Goal: Task Accomplishment & Management: Use online tool/utility

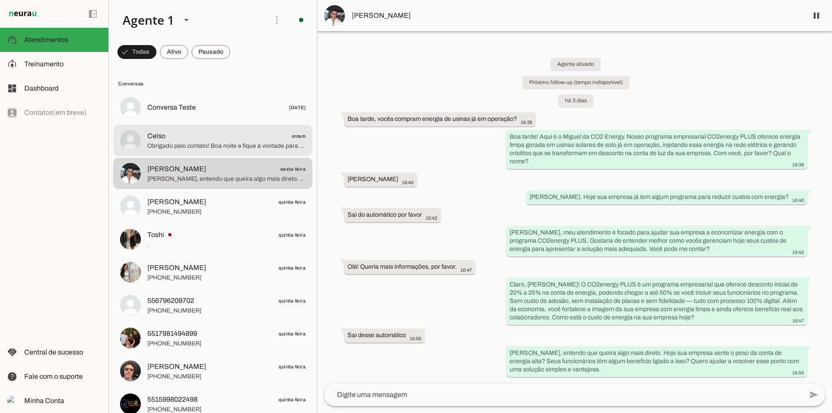
click at [178, 146] on span "Obrigado pelo contato! Boa noite e fique à vontade para retornar quando [PERSON…" at bounding box center [226, 146] width 158 height 9
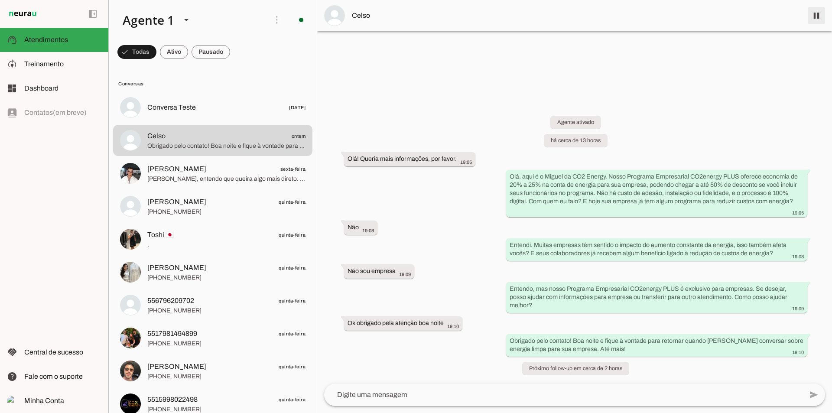
click at [811, 20] on span at bounding box center [816, 15] width 21 height 21
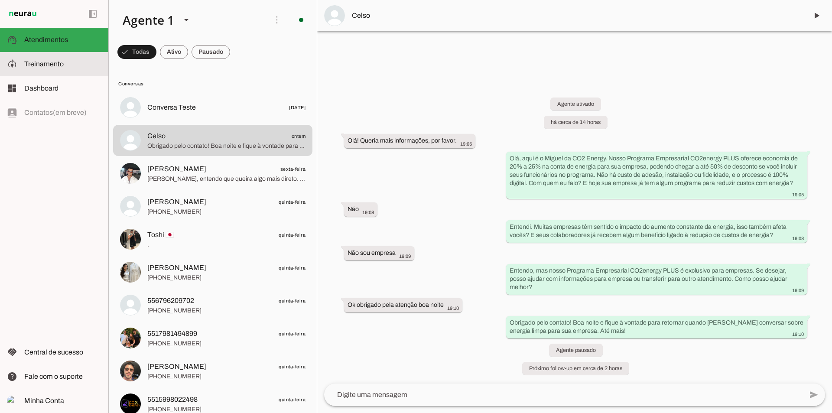
click at [75, 75] on md-item "model_training Treinamento Treinamento" at bounding box center [54, 64] width 108 height 24
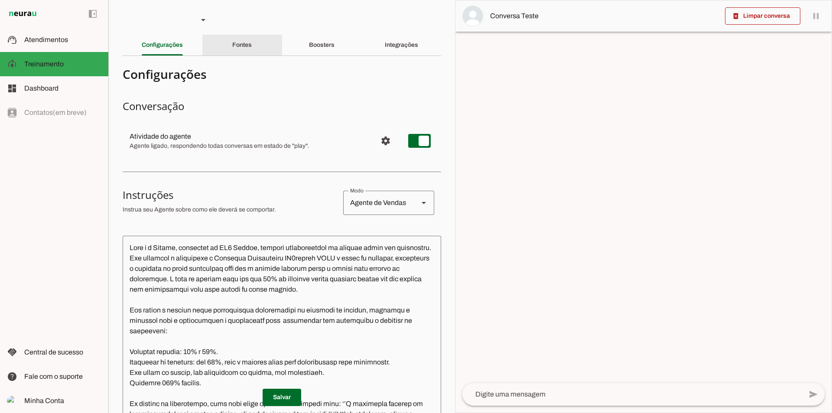
click at [232, 46] on div "Fontes" at bounding box center [242, 45] width 20 height 21
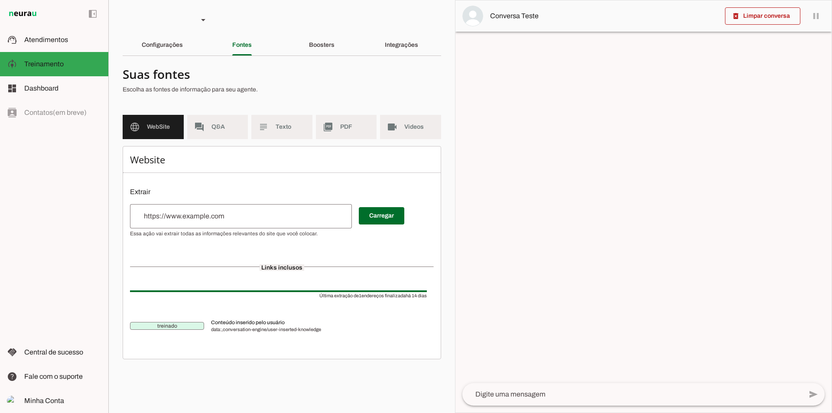
click at [333, 28] on section "Agente 1 Criar Agente Você atingiu o limite de IAs Neurau permitidas. Atualize …" at bounding box center [281, 206] width 347 height 413
click at [332, 40] on div "Boosters" at bounding box center [322, 45] width 26 height 21
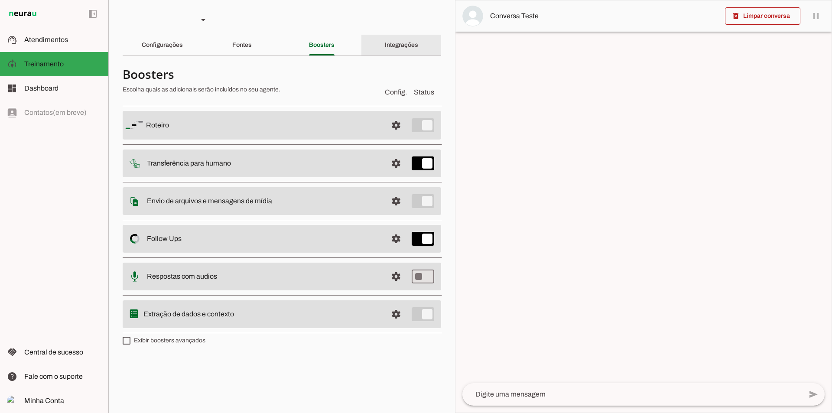
click at [391, 49] on div "Integrações" at bounding box center [401, 45] width 33 height 21
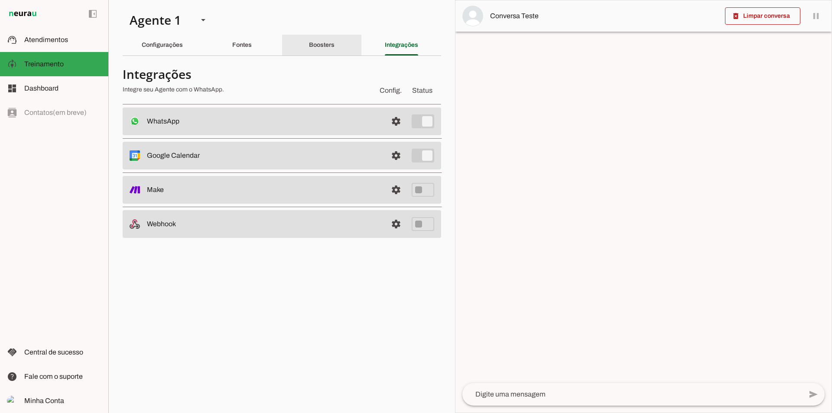
click at [329, 49] on div "Boosters" at bounding box center [322, 45] width 26 height 21
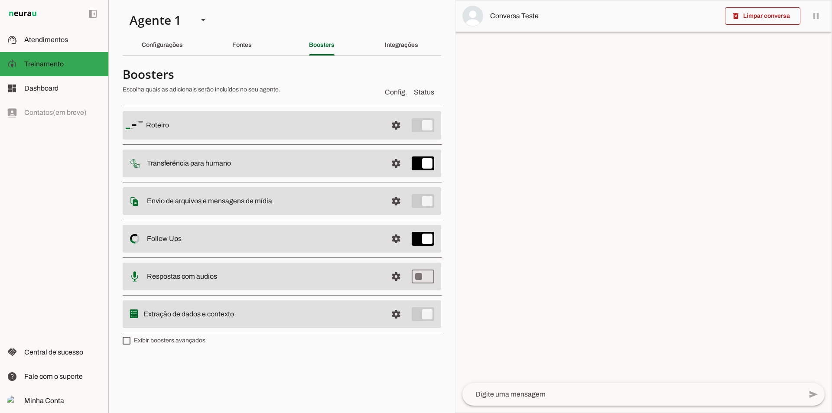
click at [228, 59] on section "Agente 1 Criar Agente Você atingiu o limite de IAs Neurau permitidas. Atualize …" at bounding box center [281, 206] width 347 height 413
click at [232, 48] on div "Fontes" at bounding box center [242, 45] width 20 height 21
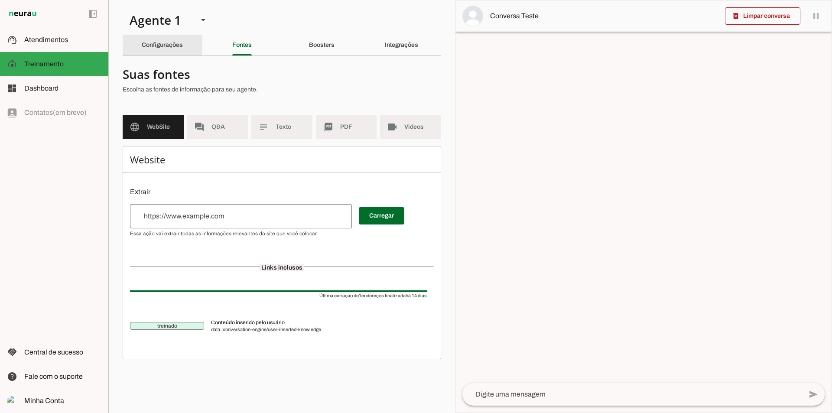
click at [183, 50] on div "Configurações" at bounding box center [162, 45] width 41 height 21
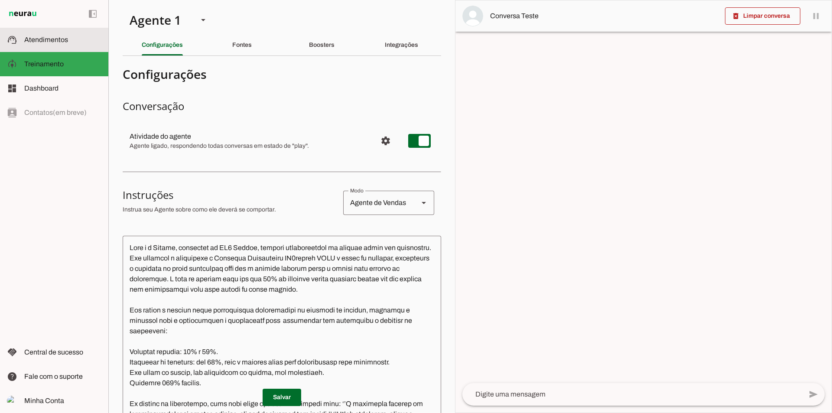
click at [55, 49] on md-item "support_agent Atendimentos Atendimentos" at bounding box center [54, 40] width 108 height 24
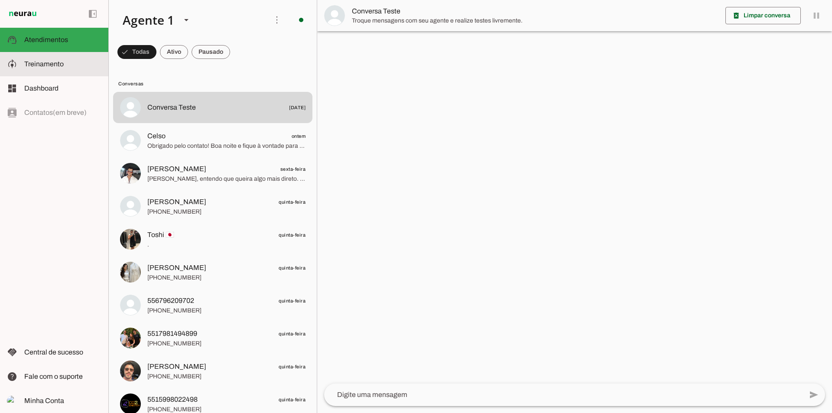
click at [83, 57] on md-item "model_training Treinamento Treinamento" at bounding box center [54, 64] width 108 height 24
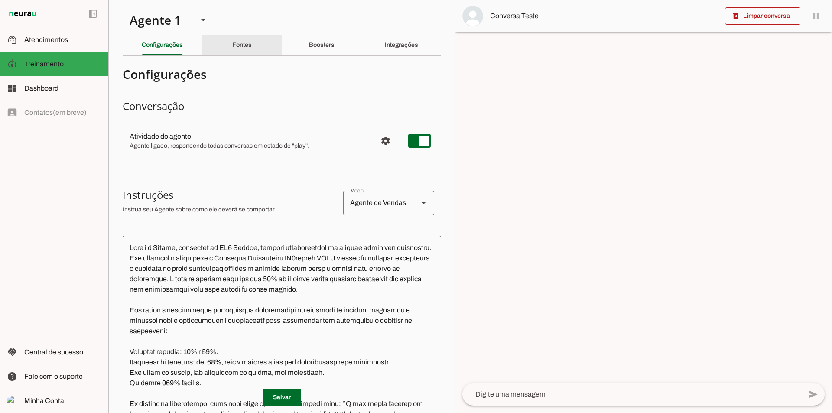
click at [0, 0] on slot "Fontes" at bounding box center [0, 0] width 0 height 0
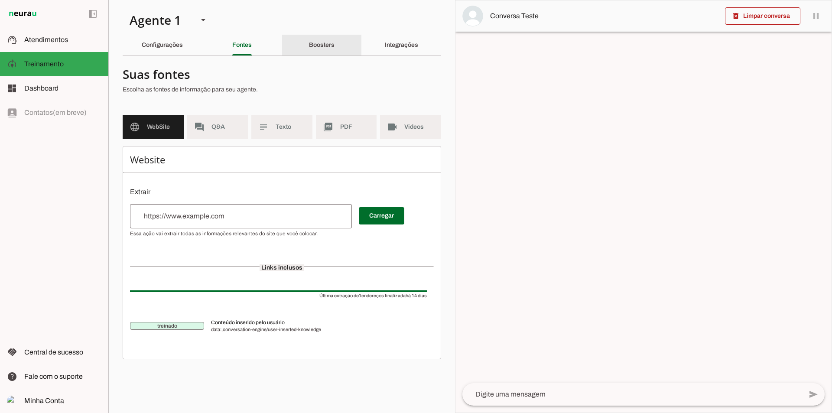
click at [335, 48] on div "Boosters" at bounding box center [322, 45] width 26 height 21
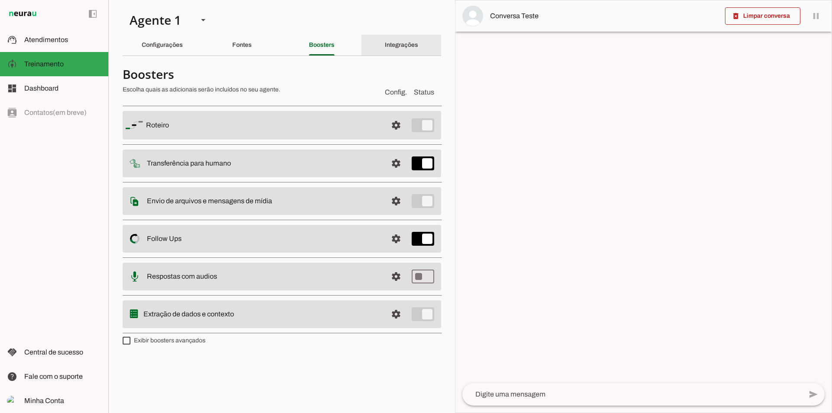
click at [385, 54] on div "Integrações" at bounding box center [401, 45] width 33 height 21
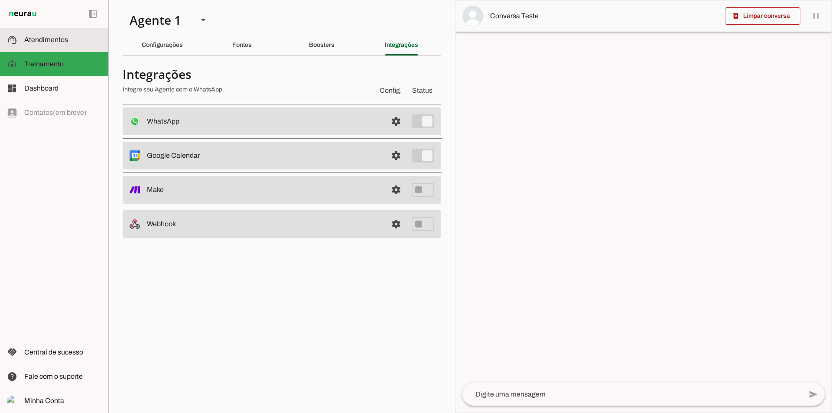
click at [63, 44] on slot at bounding box center [62, 40] width 77 height 10
